Goal: Browse casually

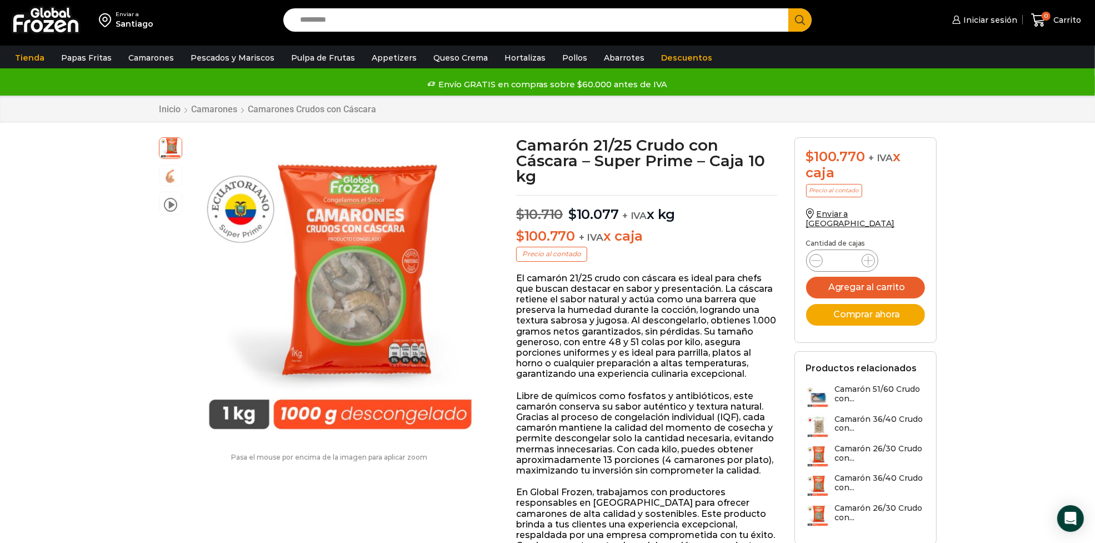
click at [58, 24] on img at bounding box center [45, 20] width 69 height 29
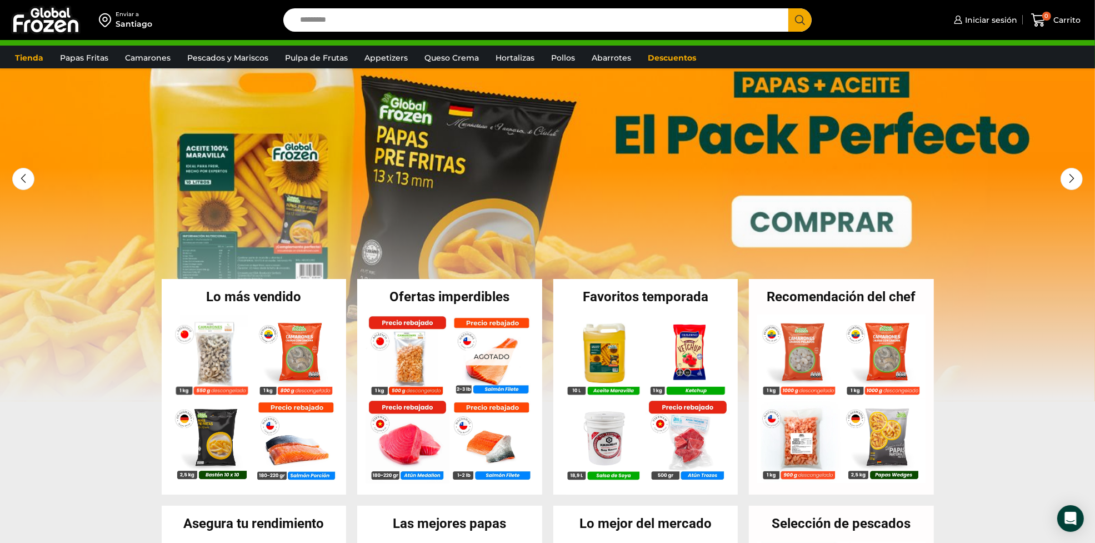
click at [417, 293] on h2 "Ofertas imperdibles" at bounding box center [449, 296] width 185 height 13
click at [460, 413] on img at bounding box center [491, 437] width 84 height 84
